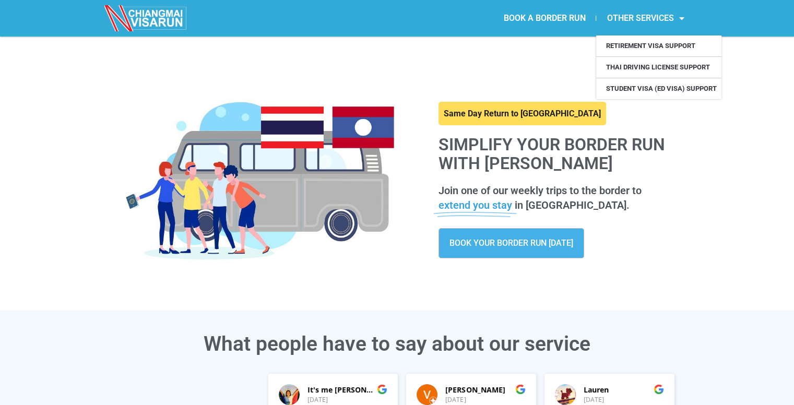
click at [655, 21] on link "OTHER SERVICES" at bounding box center [645, 18] width 98 height 24
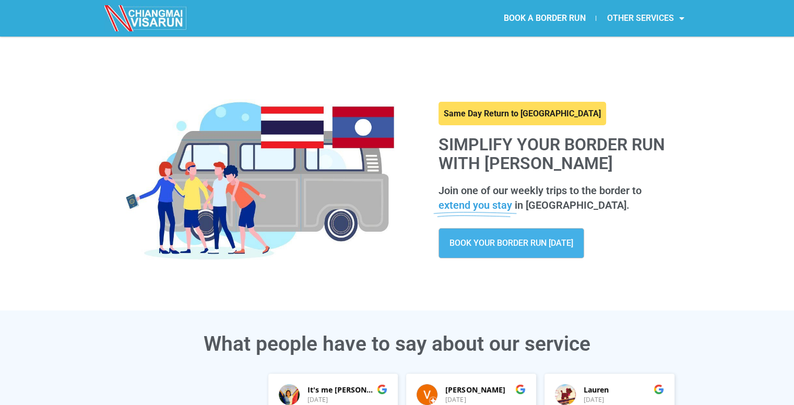
click at [655, 21] on link "OTHER SERVICES" at bounding box center [645, 18] width 98 height 24
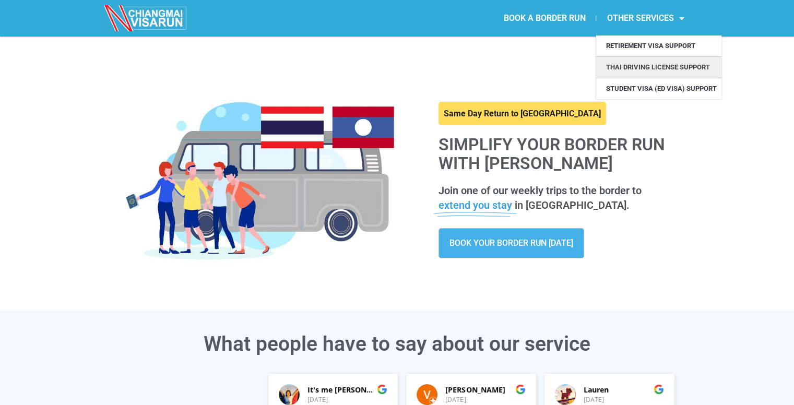
click at [651, 66] on link "Thai Driving License Support" at bounding box center [658, 67] width 125 height 21
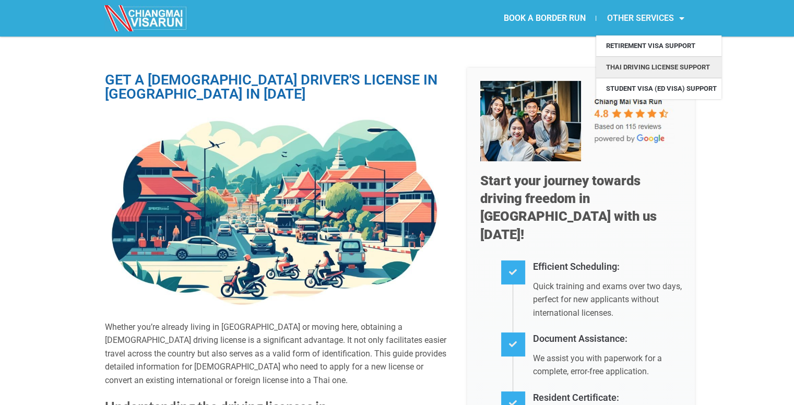
drag, startPoint x: 652, startPoint y: 15, endPoint x: 641, endPoint y: 15, distance: 10.4
click at [641, 15] on link "OTHER SERVICES" at bounding box center [645, 18] width 98 height 24
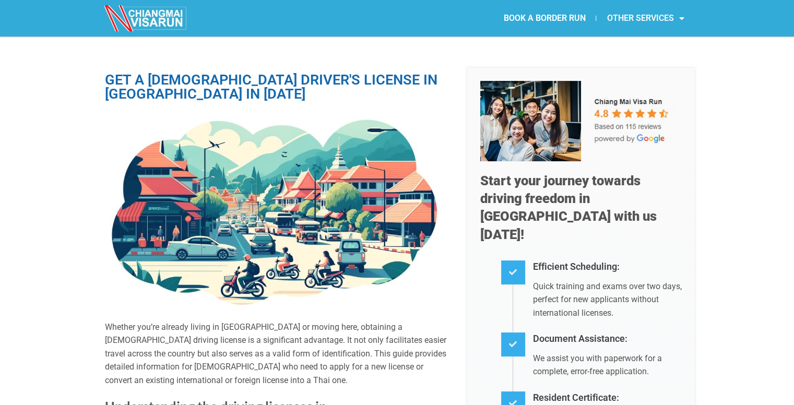
click at [641, 15] on link "OTHER SERVICES" at bounding box center [645, 18] width 98 height 24
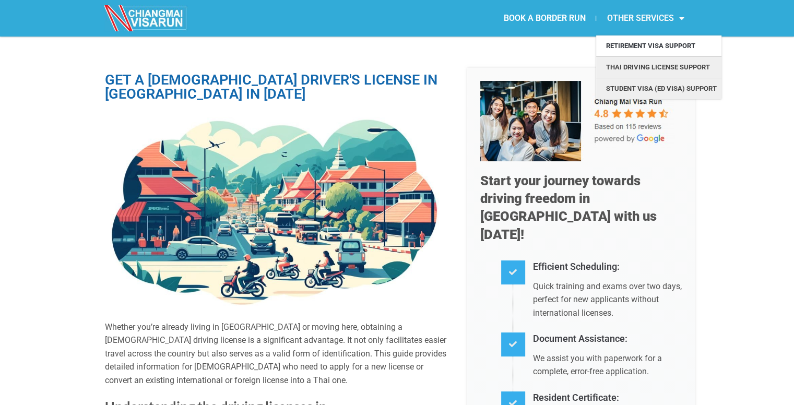
click at [633, 88] on link "Student Visa (ED Visa) Support" at bounding box center [658, 88] width 125 height 21
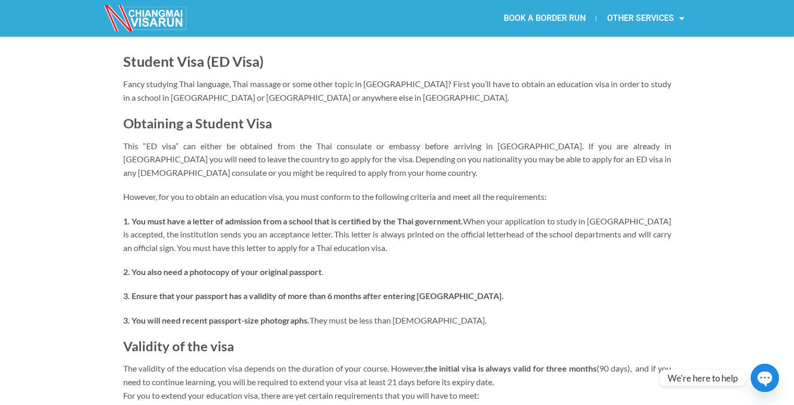
click at [555, 20] on link "BOOK A BORDER RUN" at bounding box center [544, 18] width 103 height 24
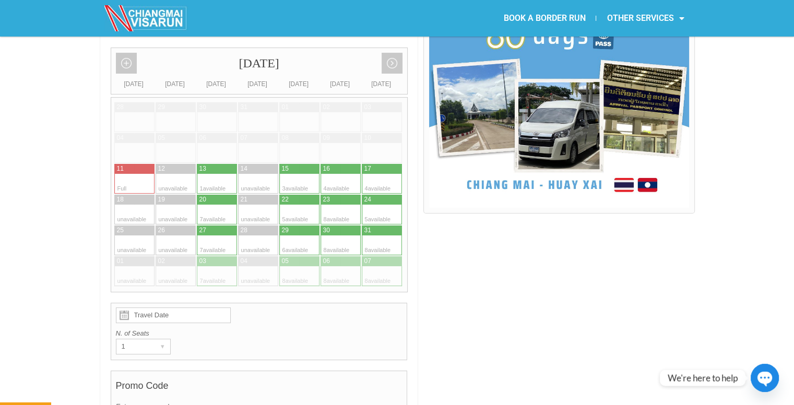
scroll to position [316, 0]
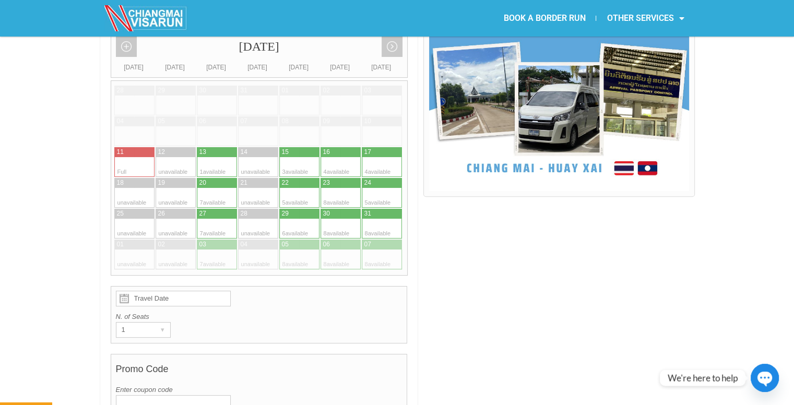
click at [335, 188] on div at bounding box center [331, 198] width 20 height 20
type input "[DATE]"
radio input "true"
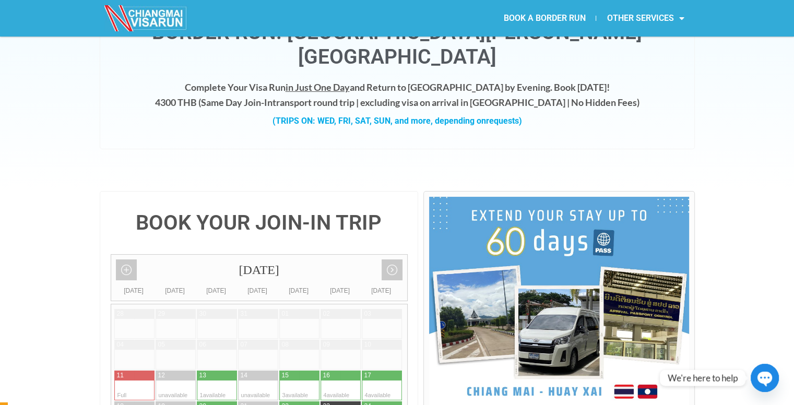
scroll to position [0, 0]
